Goal: Task Accomplishment & Management: Use online tool/utility

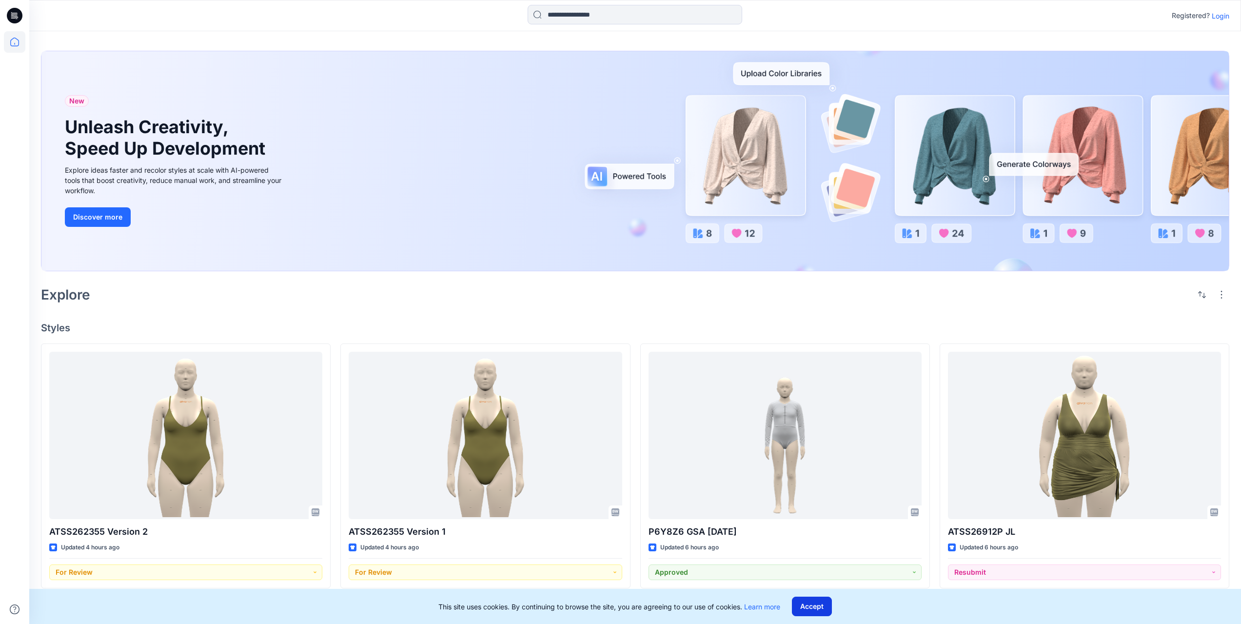
click at [805, 604] on button "Accept" at bounding box center [812, 606] width 40 height 20
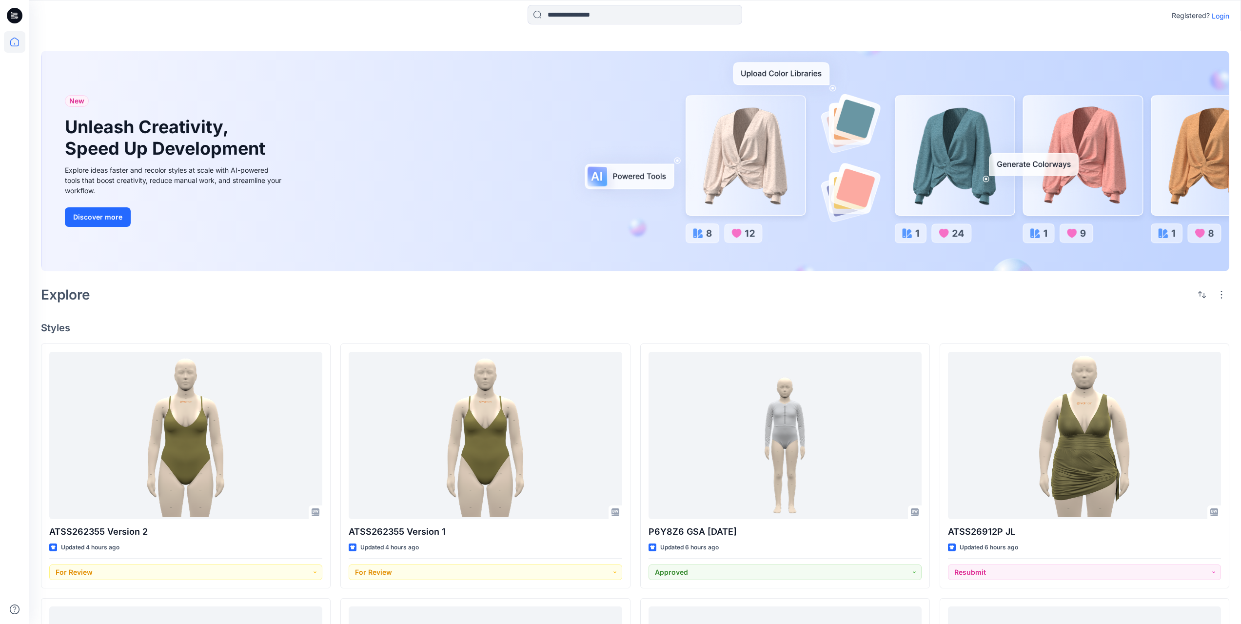
click at [1224, 17] on p "Login" at bounding box center [1221, 16] width 18 height 10
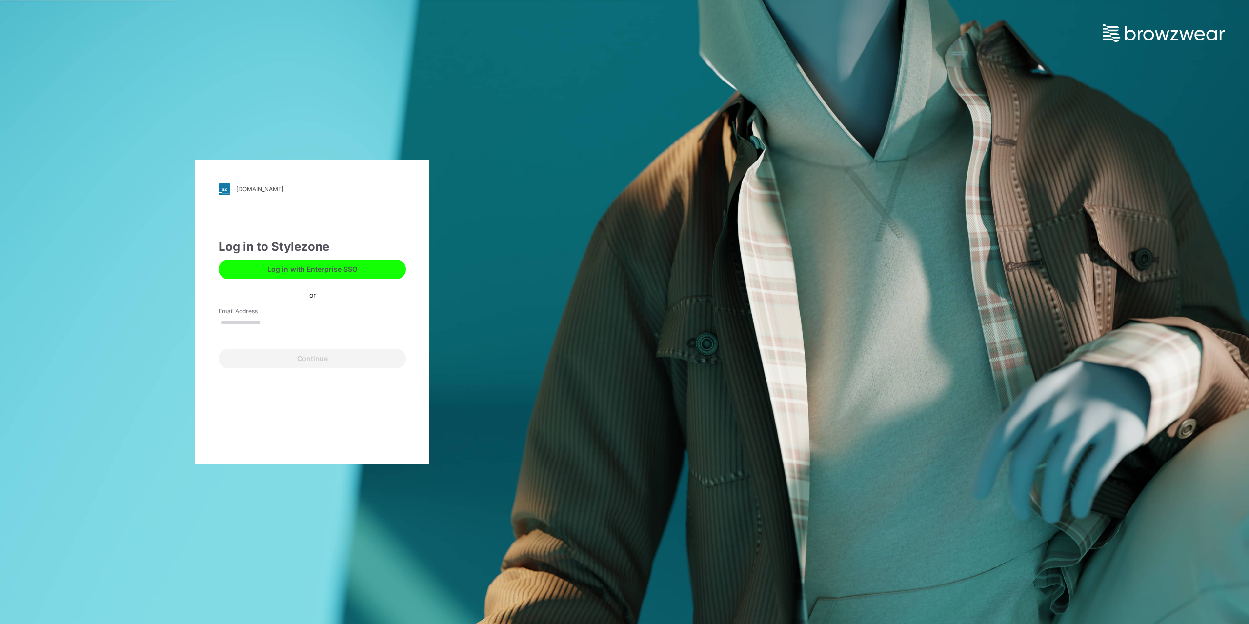
click at [265, 318] on input "Email Address" at bounding box center [311, 323] width 187 height 15
type input "**********"
click at [289, 363] on button "Continue" at bounding box center [311, 359] width 187 height 20
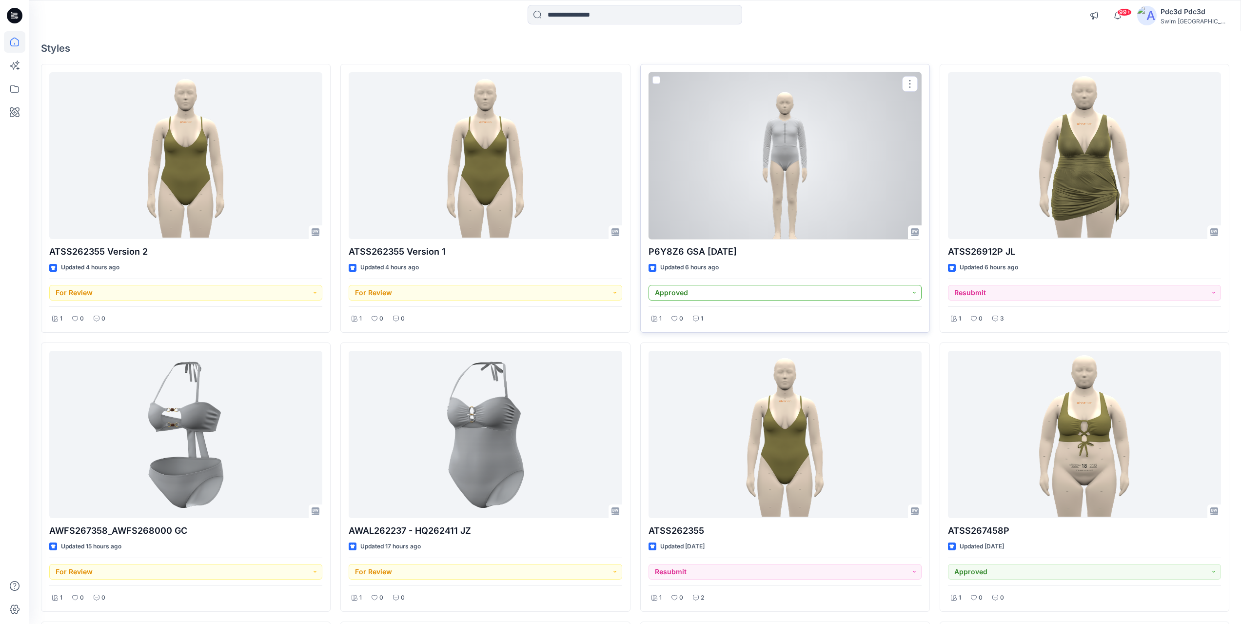
scroll to position [98, 0]
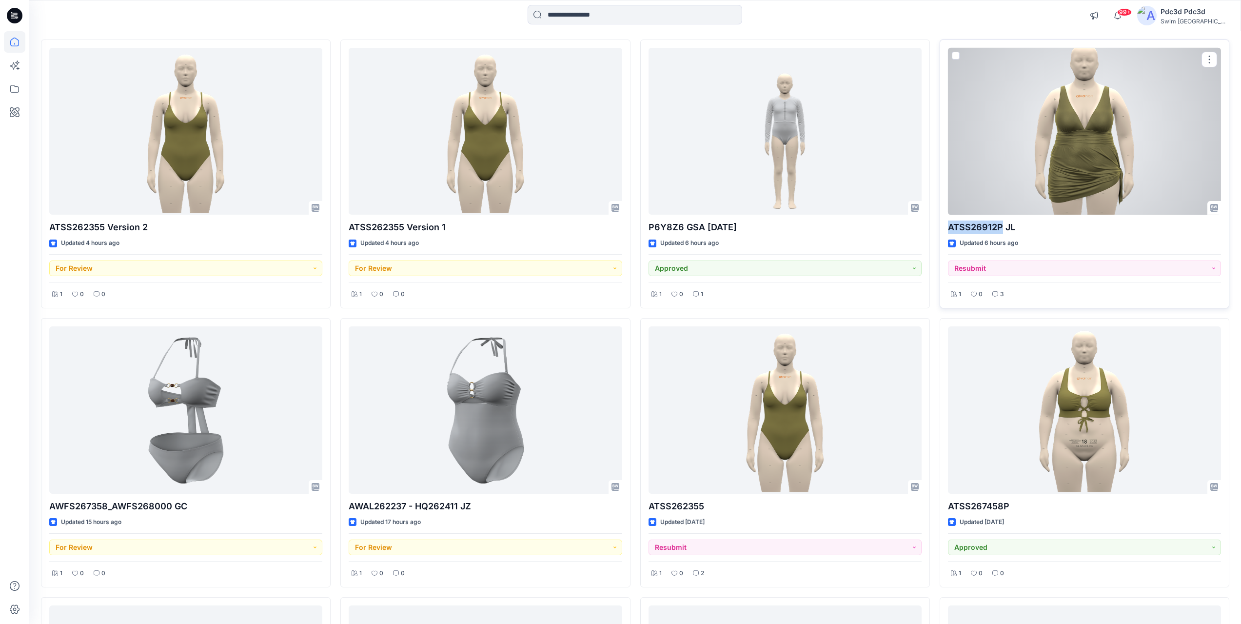
drag, startPoint x: 949, startPoint y: 229, endPoint x: 1002, endPoint y: 232, distance: 53.3
click at [1002, 232] on p "ATSS26912P JL" at bounding box center [1084, 227] width 273 height 14
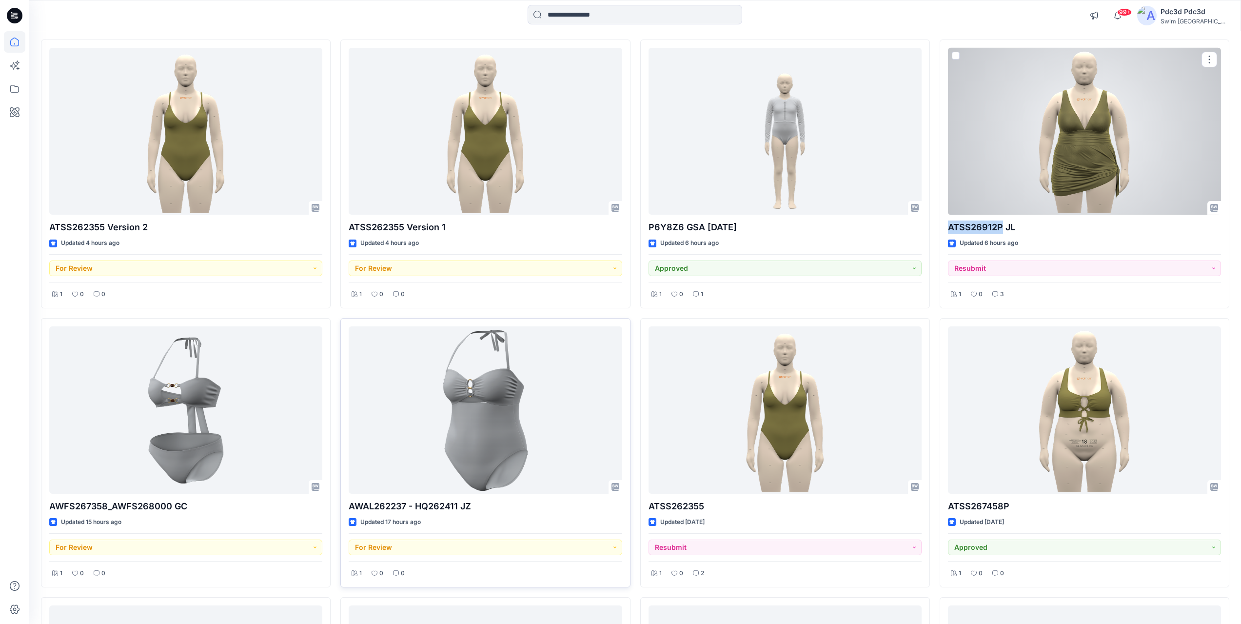
copy p "ATSS26912P"
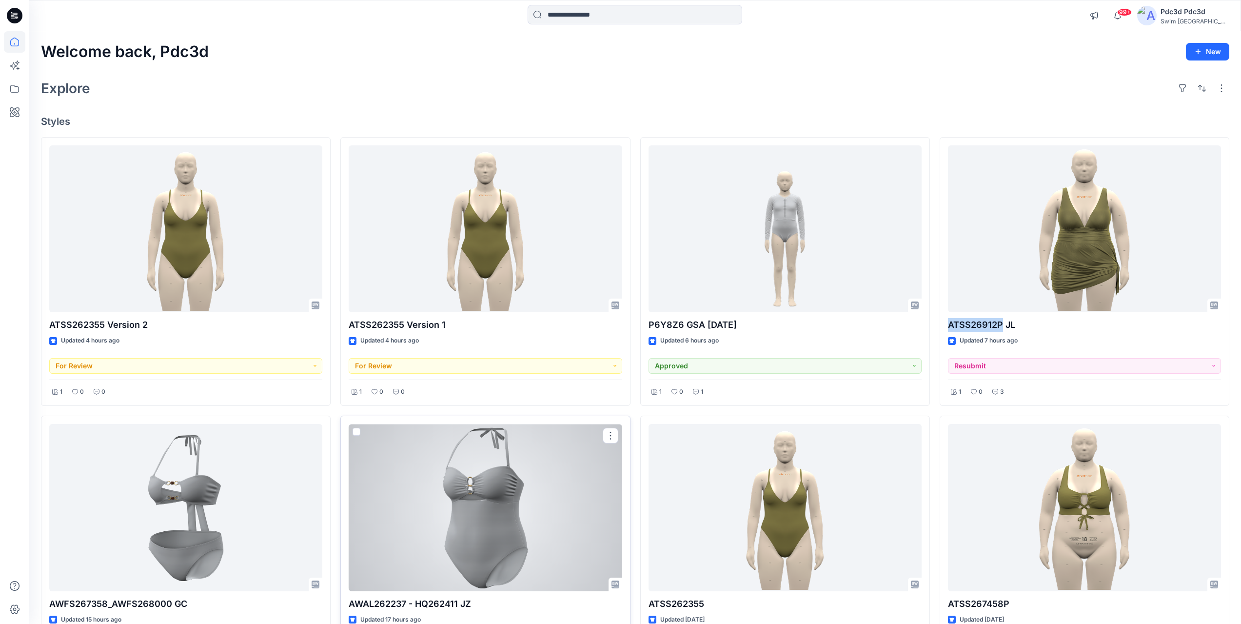
scroll to position [49, 0]
